Goal: Find specific page/section: Find specific page/section

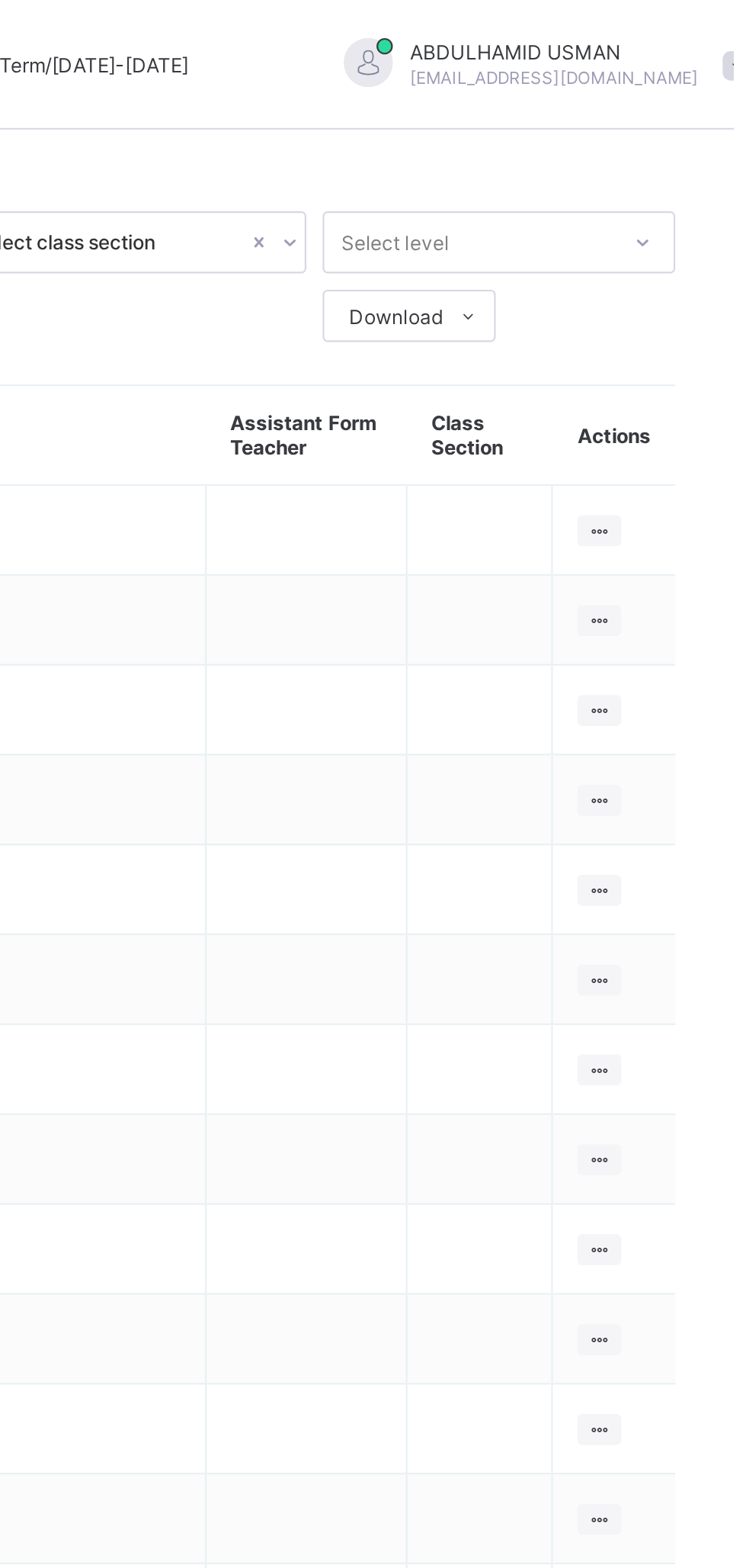
click at [683, 244] on icon at bounding box center [683, 248] width 13 height 11
click at [0, 0] on div "View Class" at bounding box center [0, 0] width 0 height 0
